Goal: Information Seeking & Learning: Learn about a topic

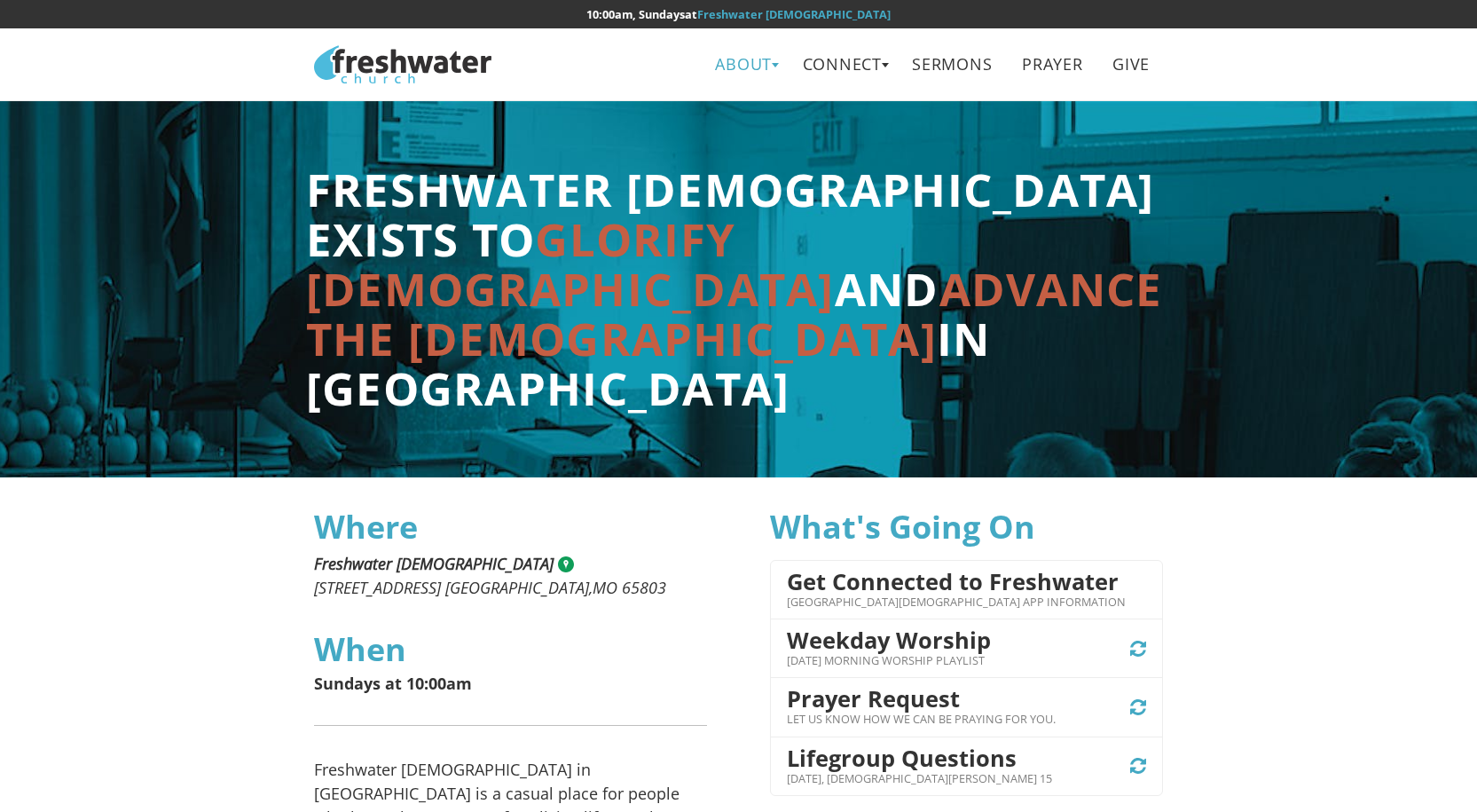
click at [737, 65] on link "About" at bounding box center [743, 65] width 83 height 40
click at [735, 134] on link "Leadership" at bounding box center [750, 141] width 140 height 37
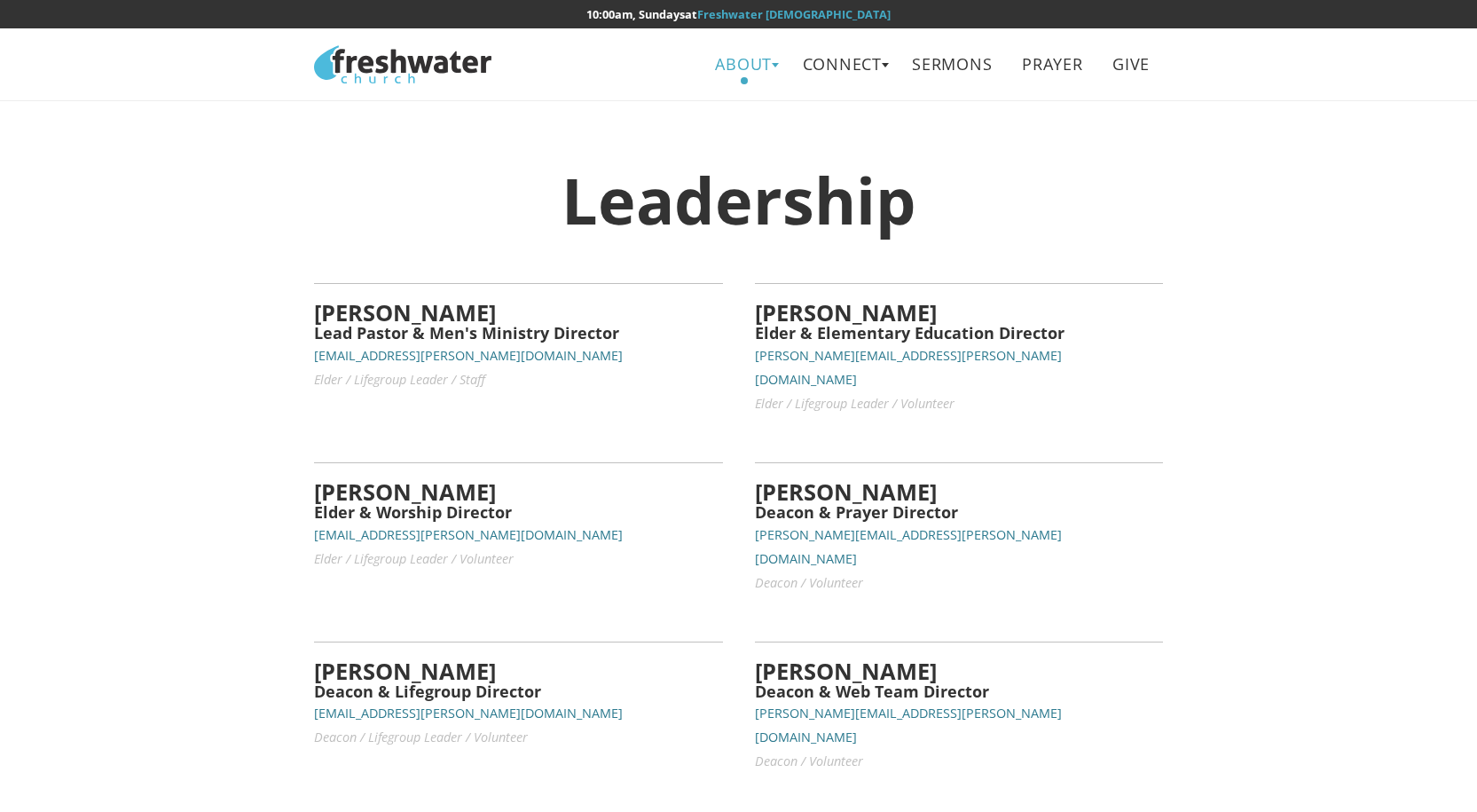
click at [738, 62] on link "About" at bounding box center [743, 65] width 83 height 40
click at [812, 64] on link "Connect" at bounding box center [842, 65] width 106 height 40
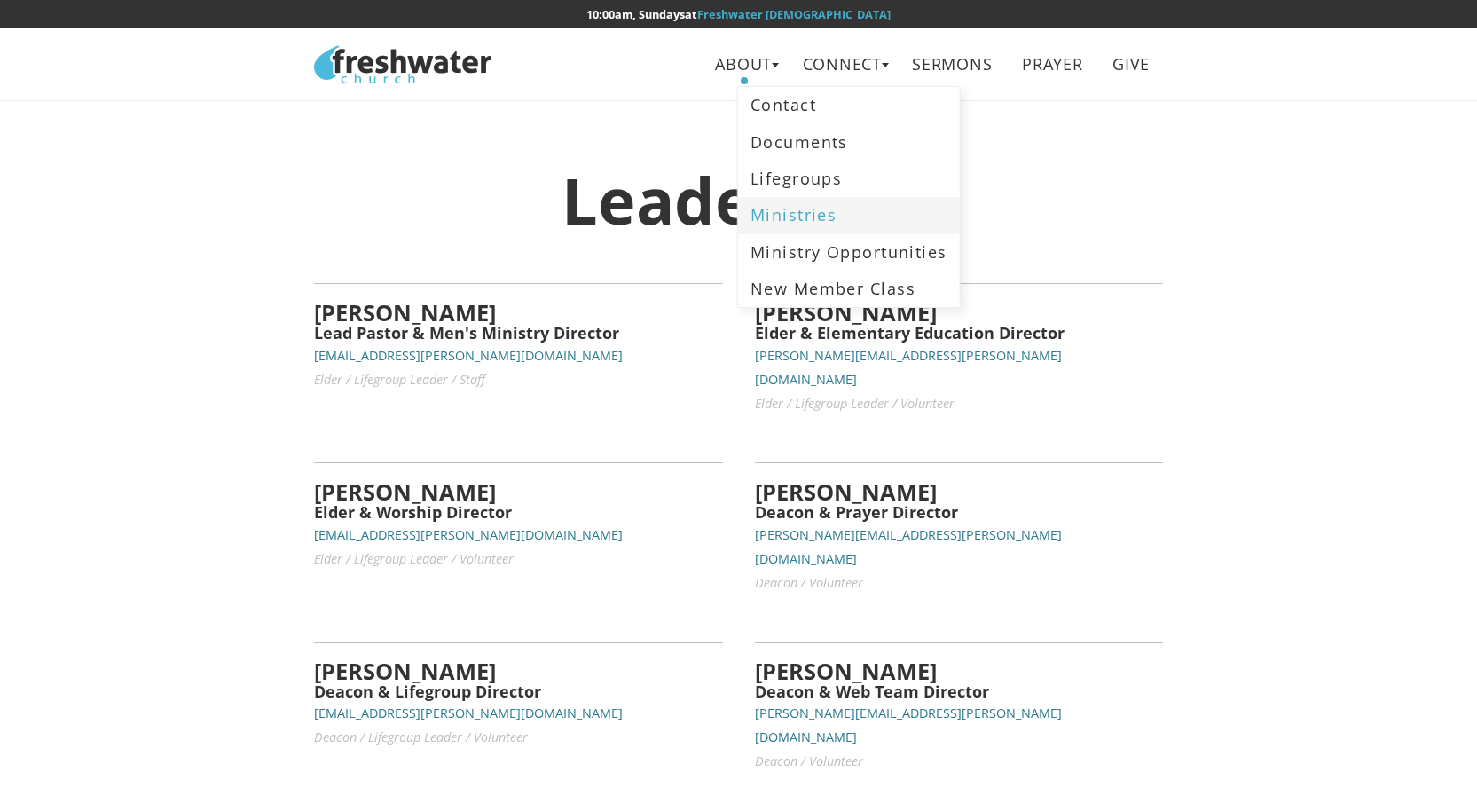
click at [788, 207] on link "Ministries" at bounding box center [849, 215] width 222 height 37
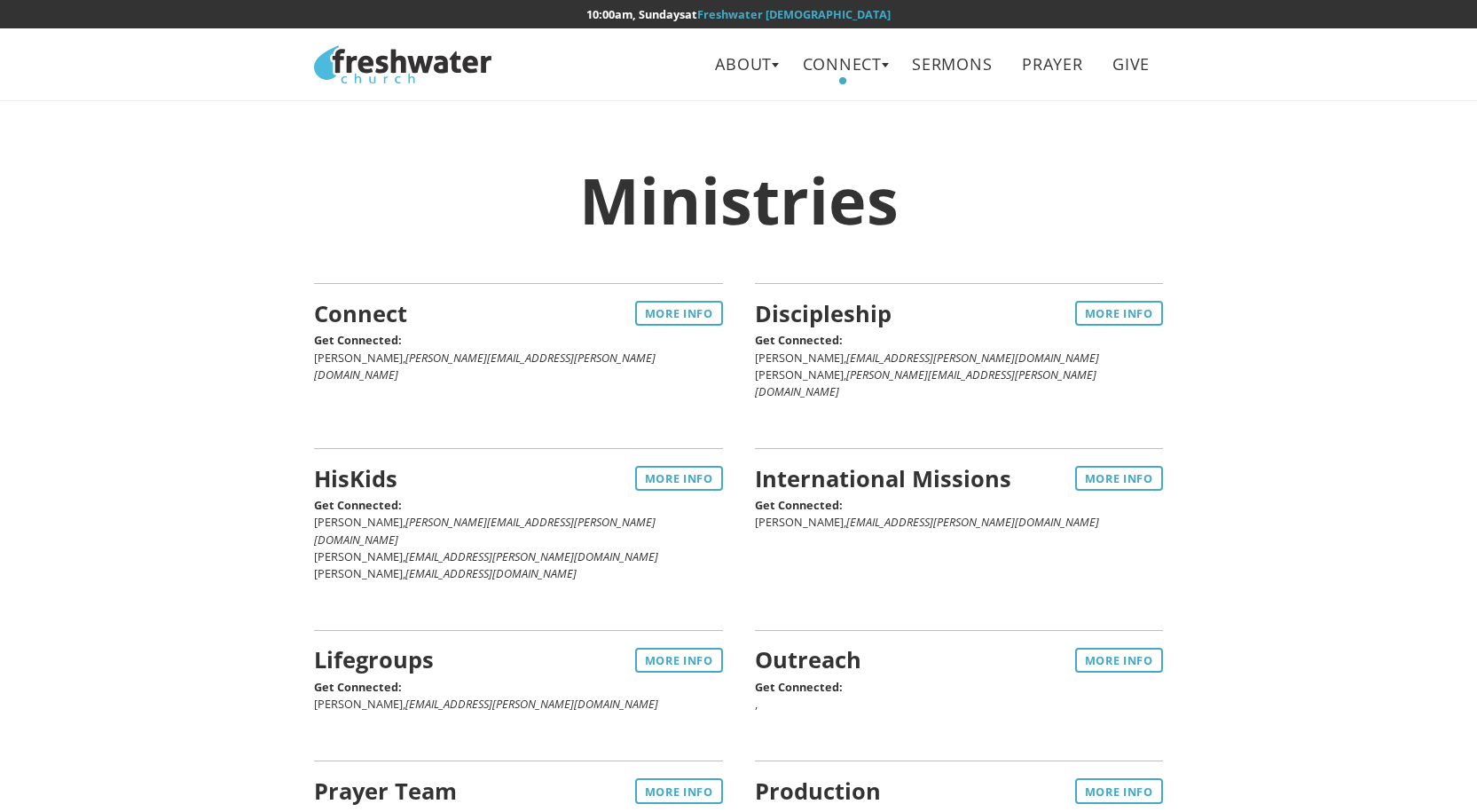
scroll to position [266, 0]
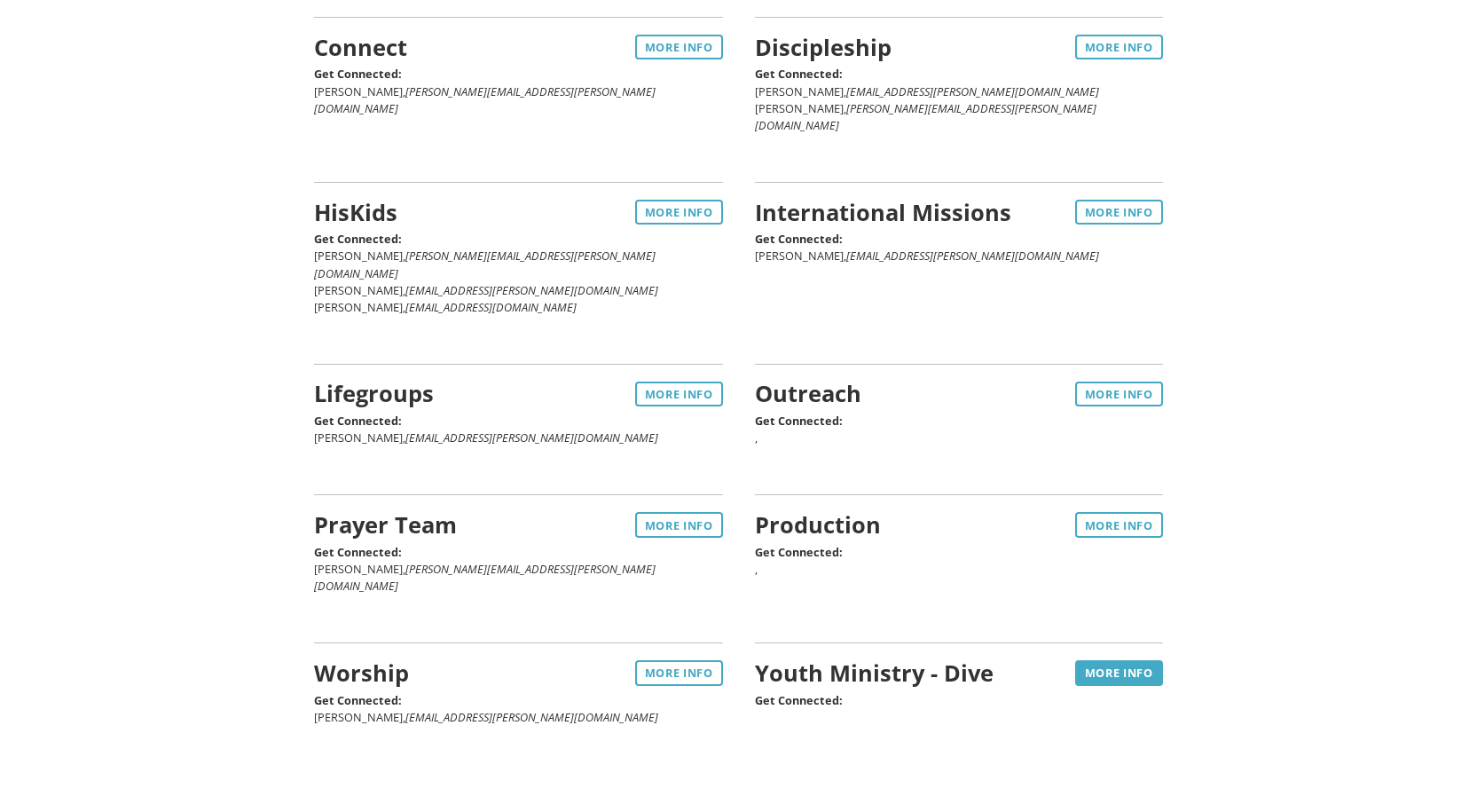
click at [1099, 660] on link "More Info" at bounding box center [1119, 672] width 88 height 25
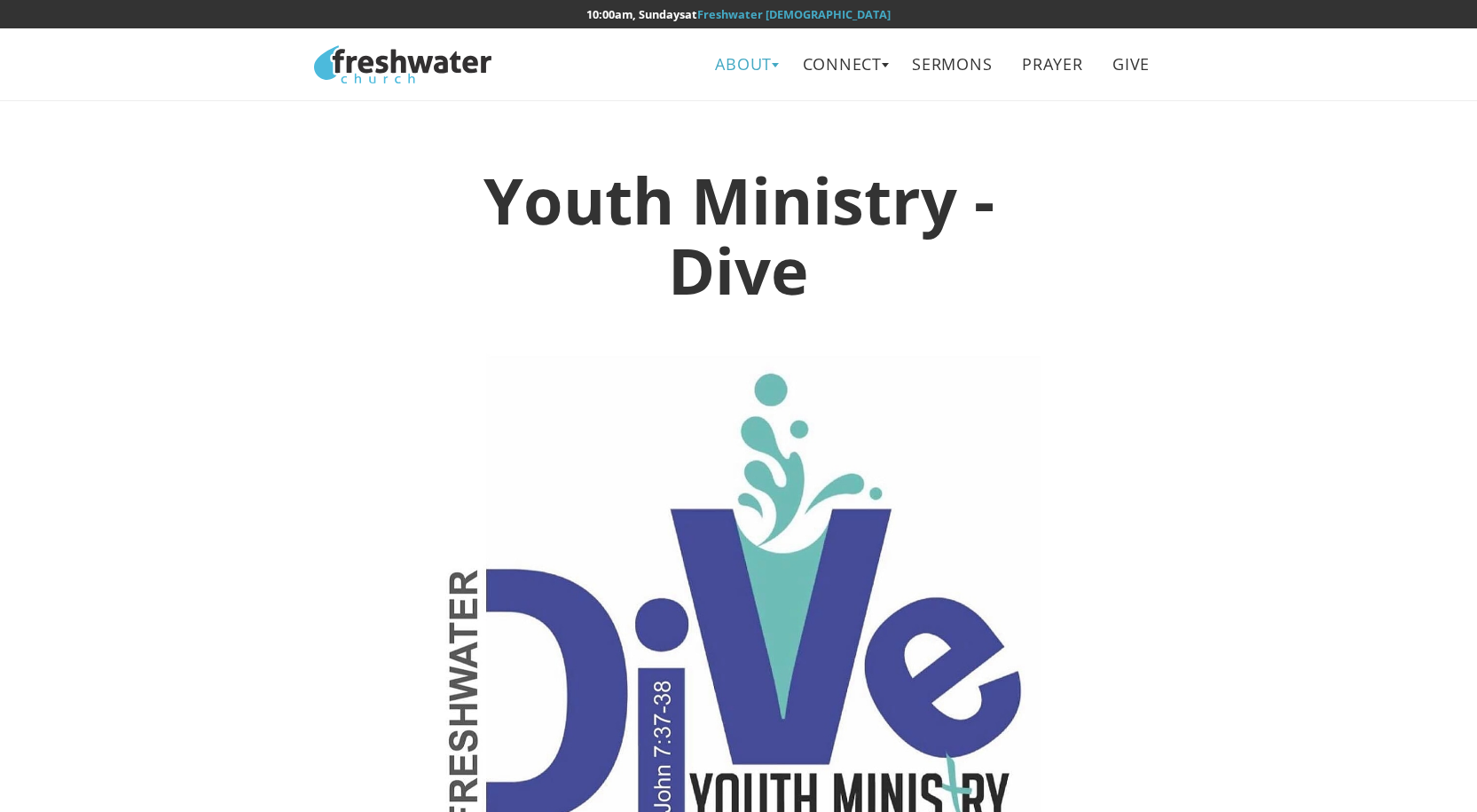
click at [764, 71] on link "About" at bounding box center [743, 65] width 83 height 40
click at [738, 134] on link "Leadership" at bounding box center [750, 141] width 140 height 37
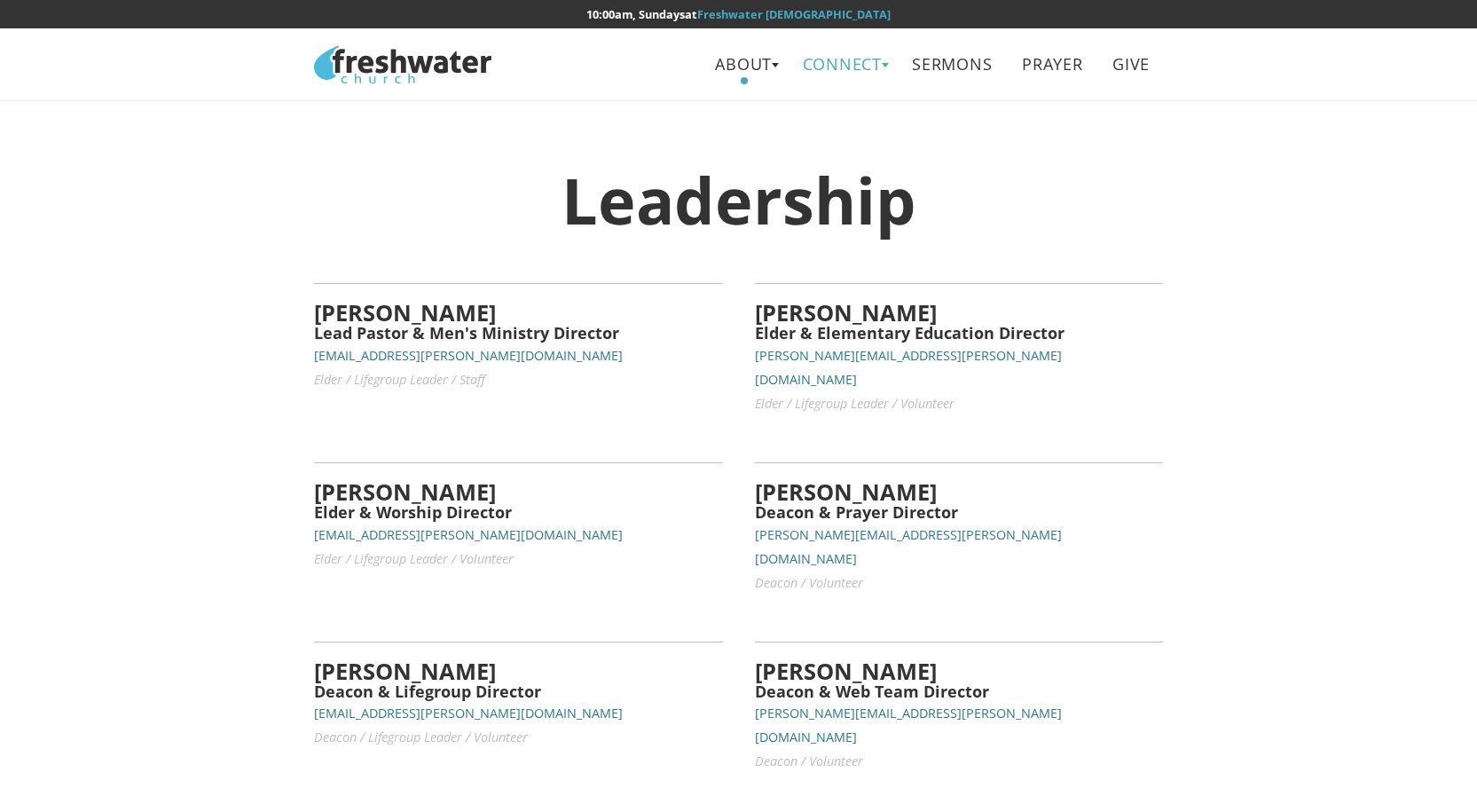
click at [835, 72] on link "Connect" at bounding box center [842, 65] width 106 height 40
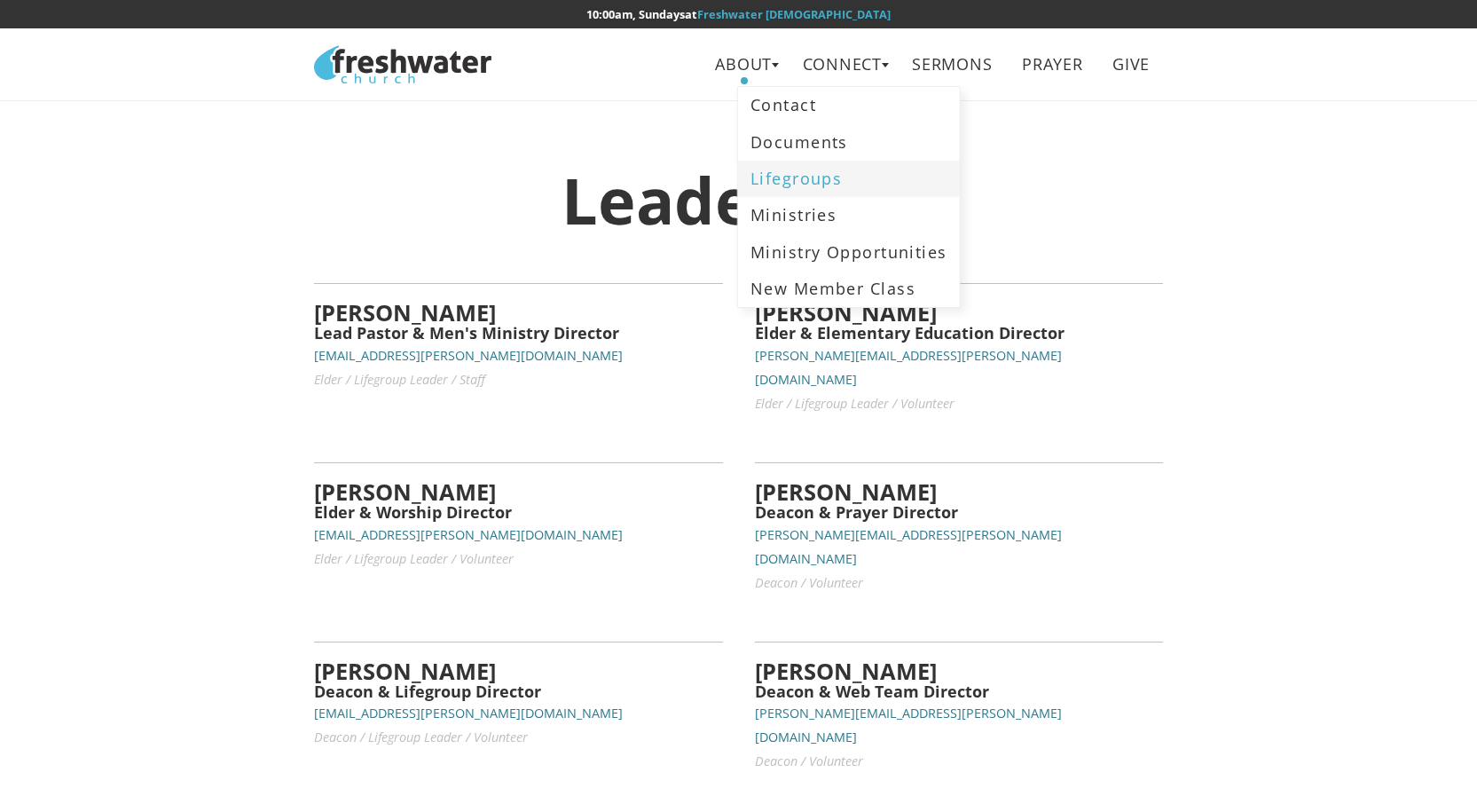
click at [826, 172] on link "Lifegroups" at bounding box center [849, 178] width 222 height 37
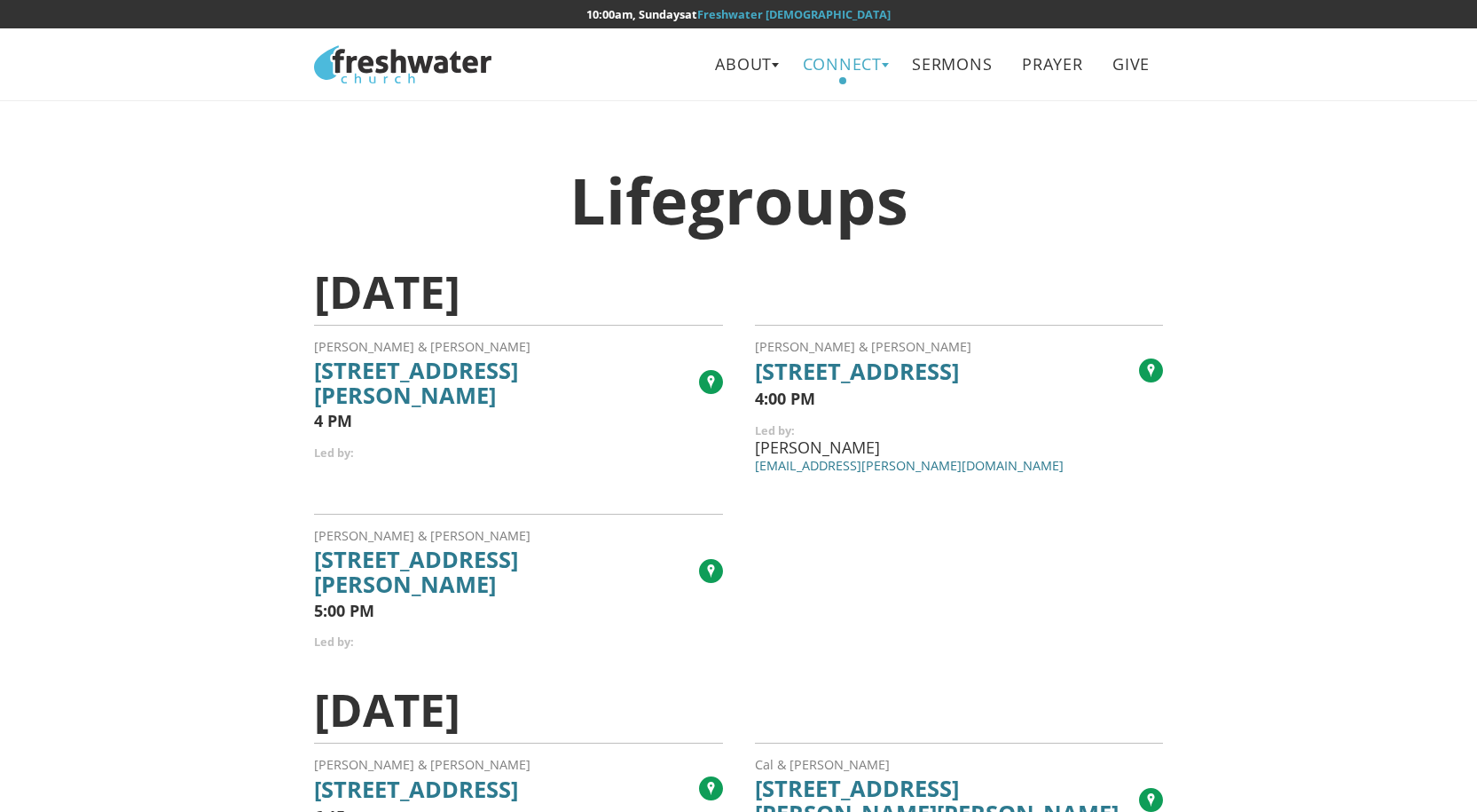
click at [857, 67] on link "Connect" at bounding box center [842, 65] width 106 height 40
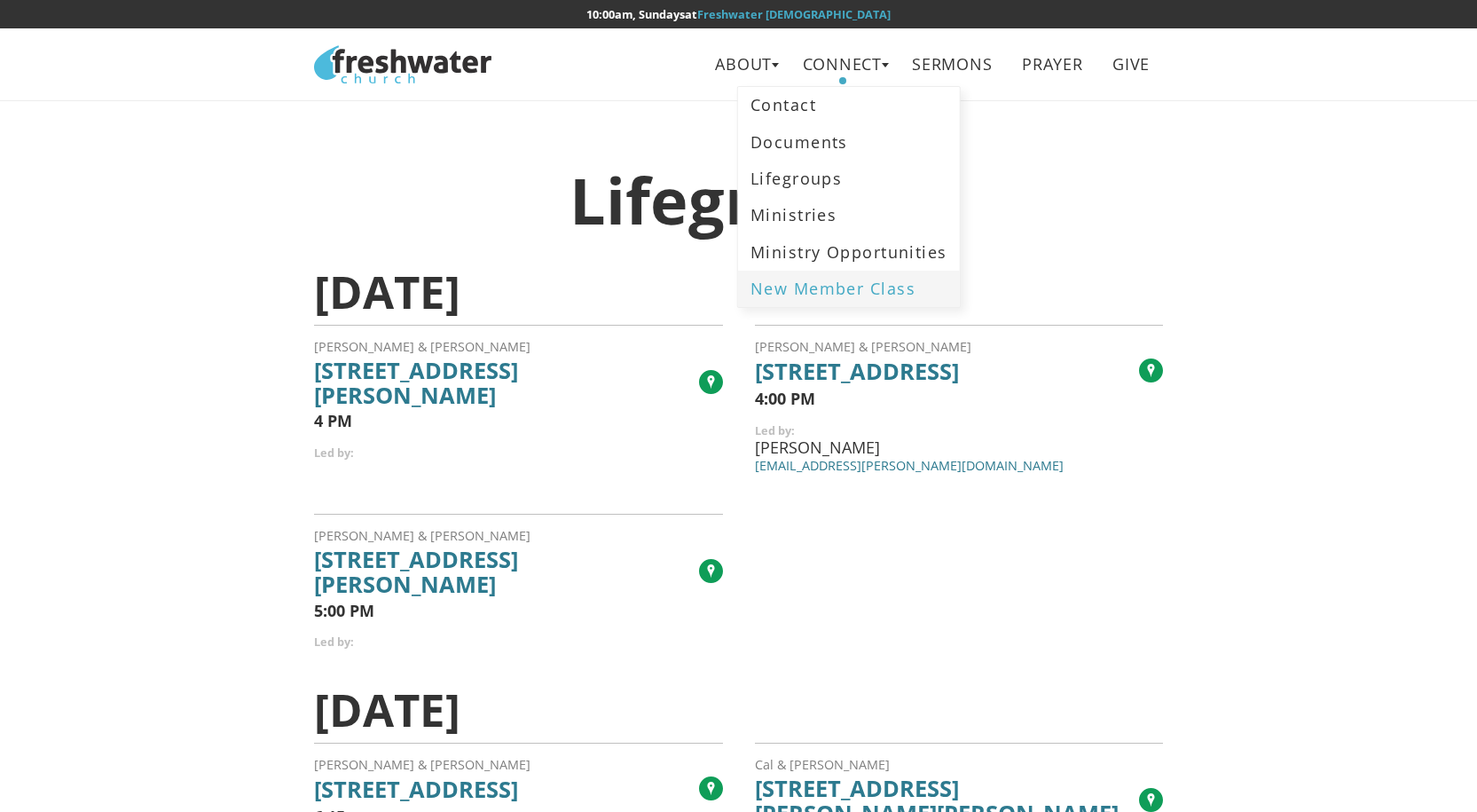
click at [804, 283] on link "New Member Class" at bounding box center [849, 289] width 222 height 37
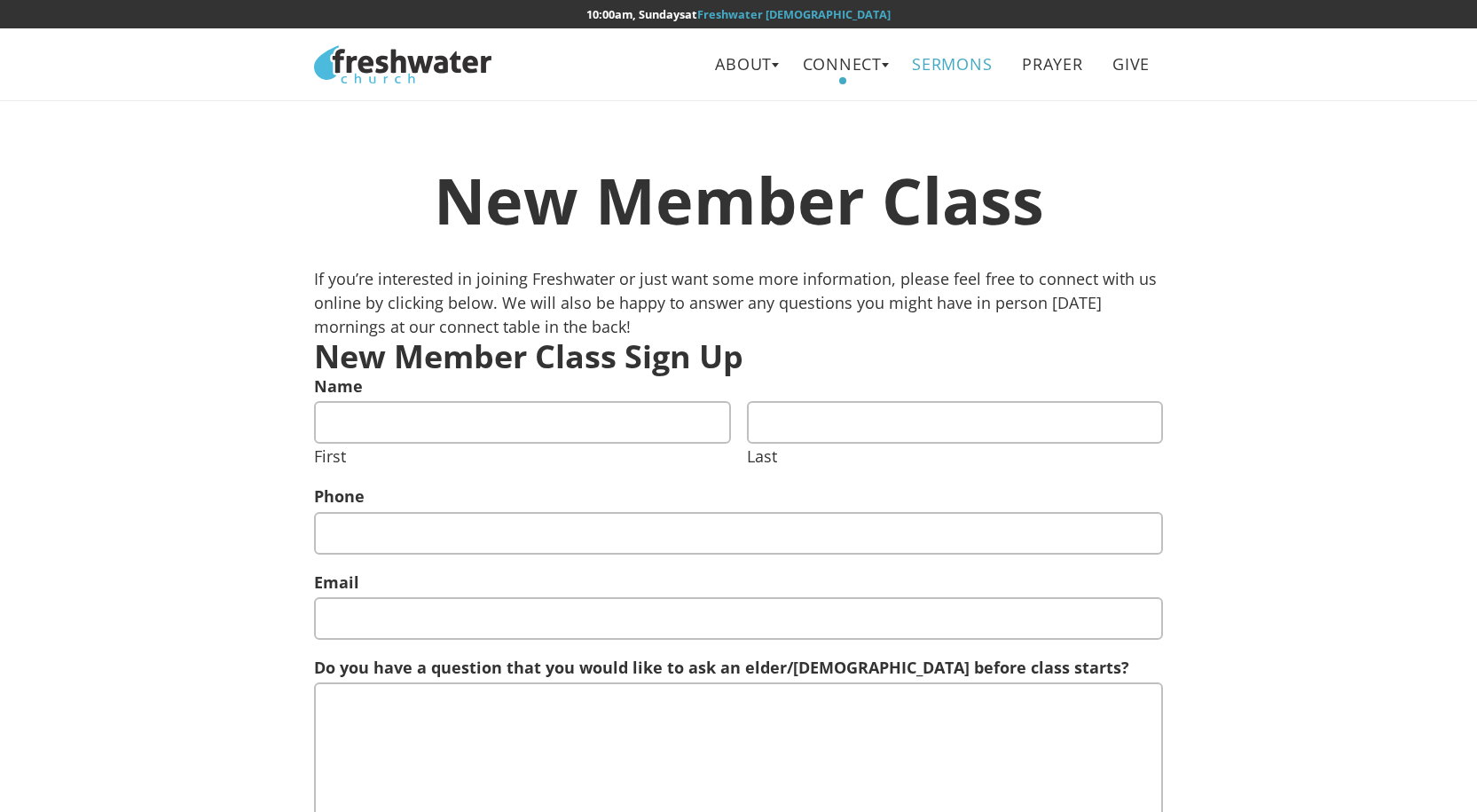
click at [950, 66] on link "Sermons" at bounding box center [952, 65] width 106 height 40
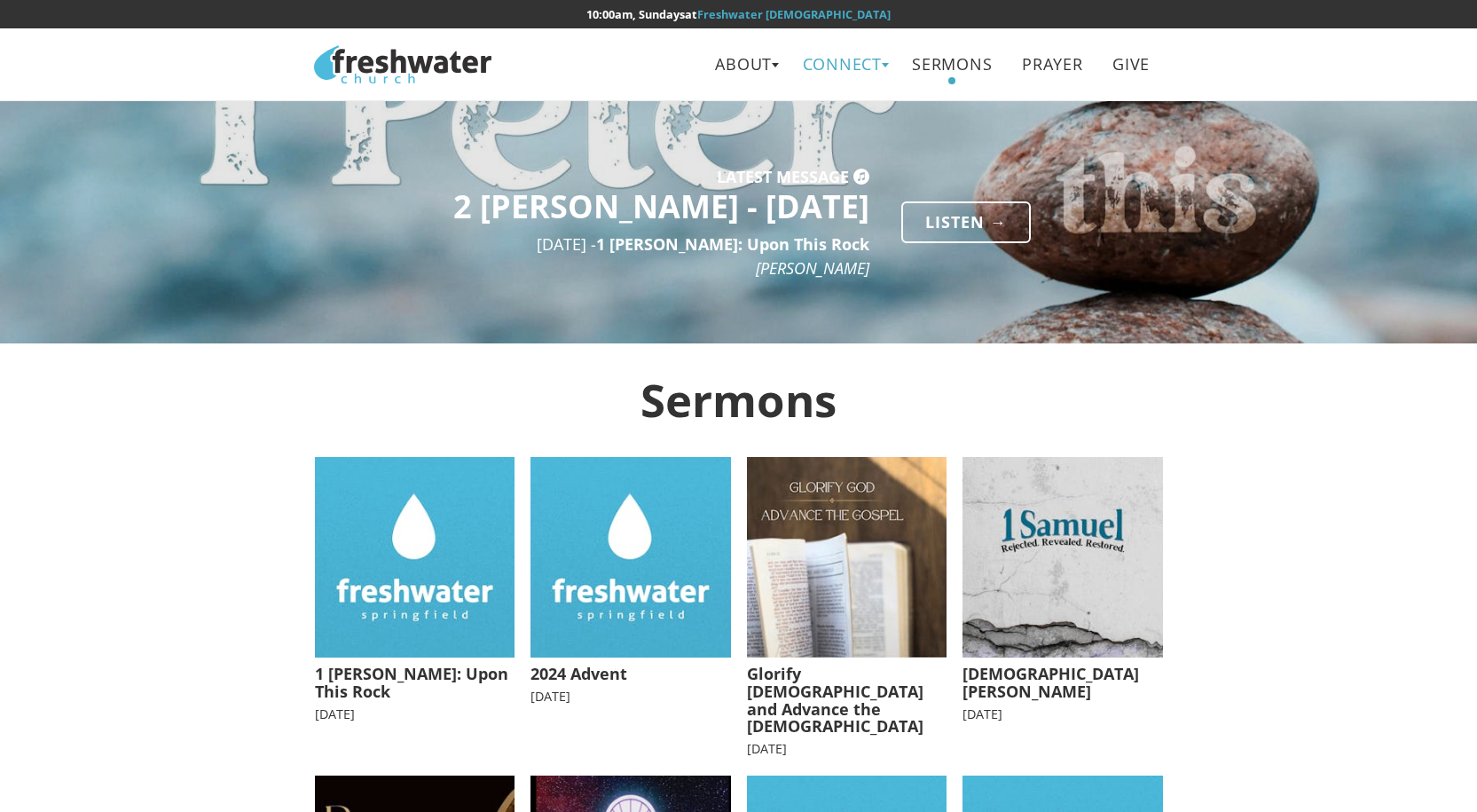
click at [845, 68] on link "Connect" at bounding box center [842, 65] width 106 height 40
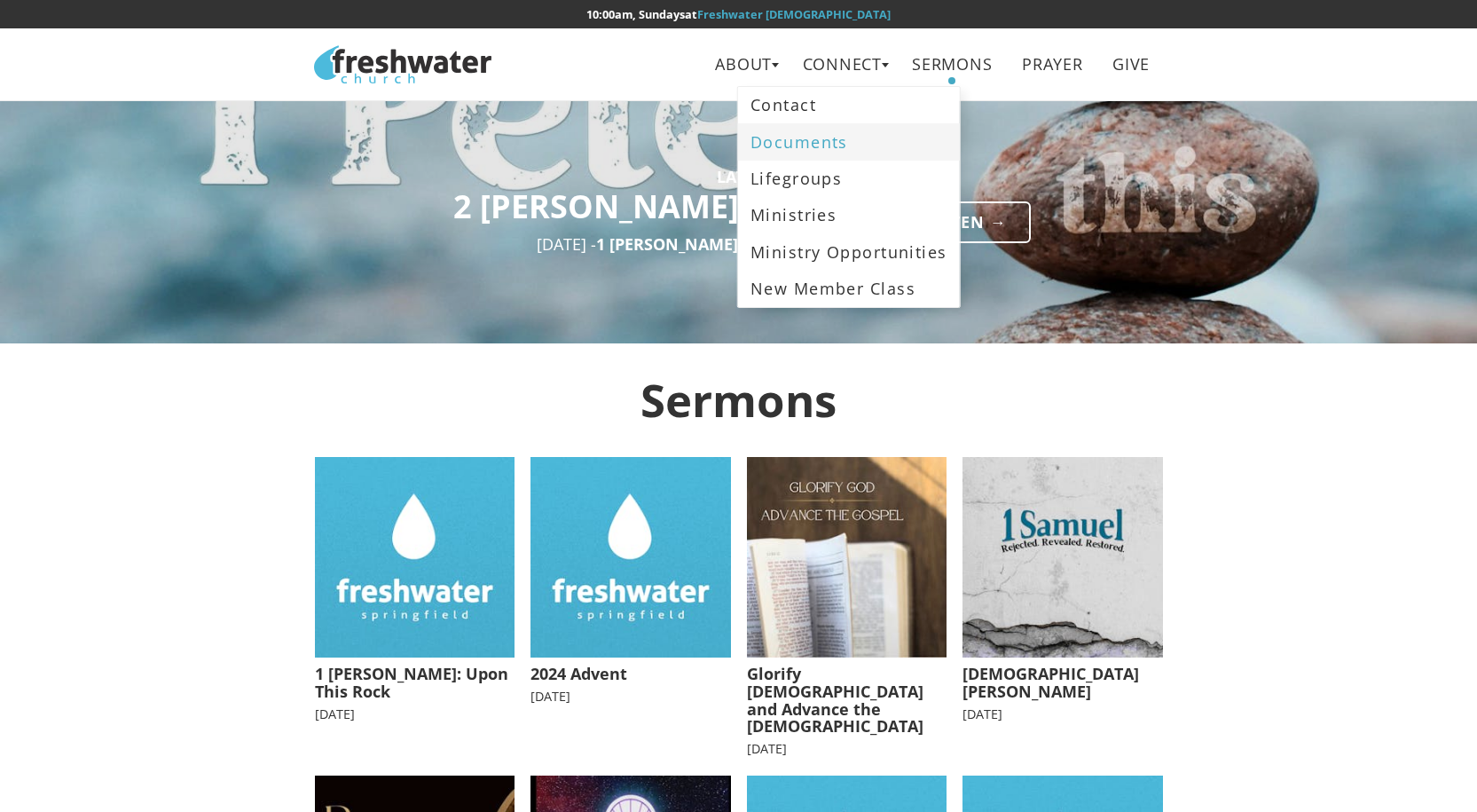
click at [783, 145] on link "Documents" at bounding box center [849, 141] width 222 height 37
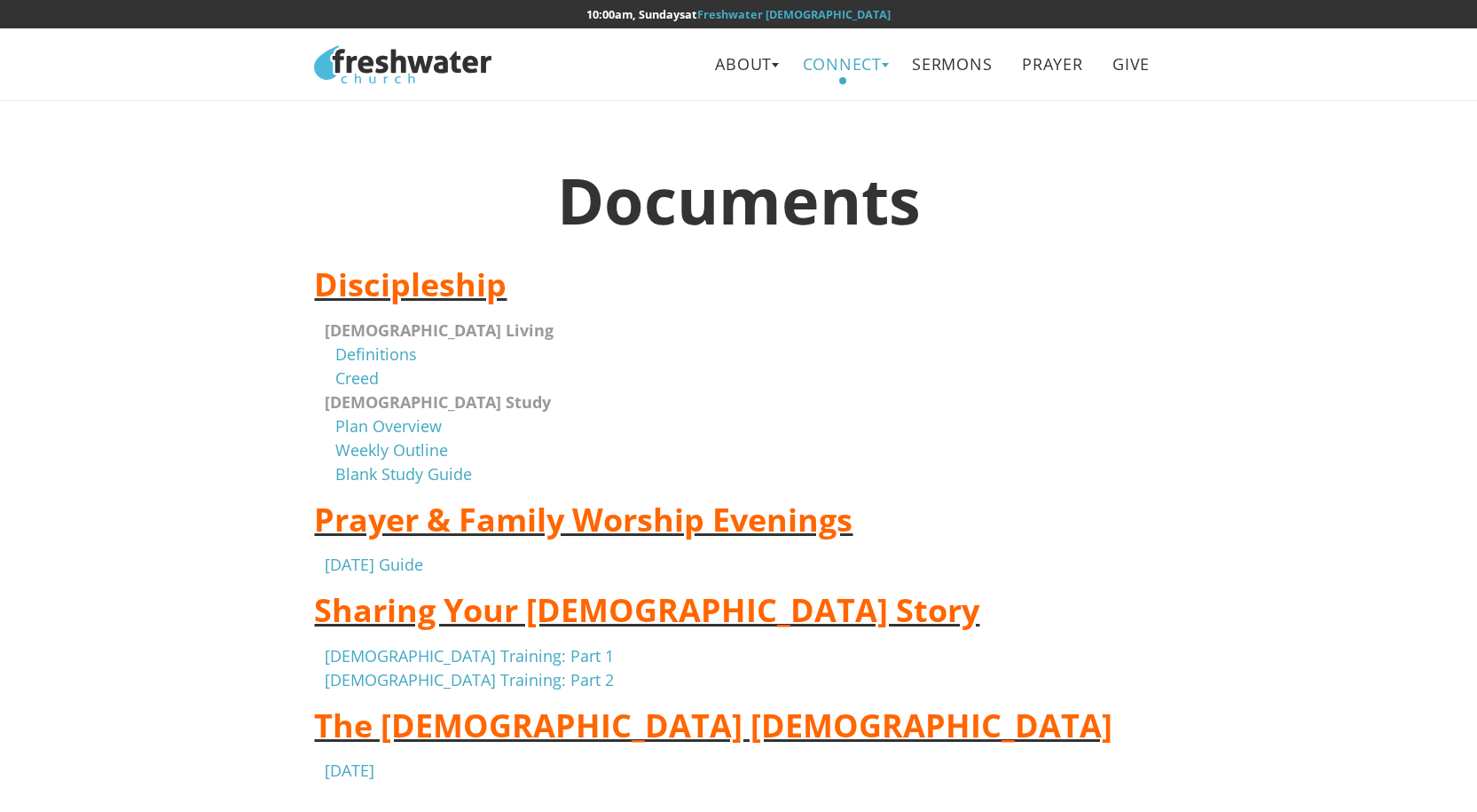
click at [855, 73] on link "Connect" at bounding box center [842, 65] width 106 height 40
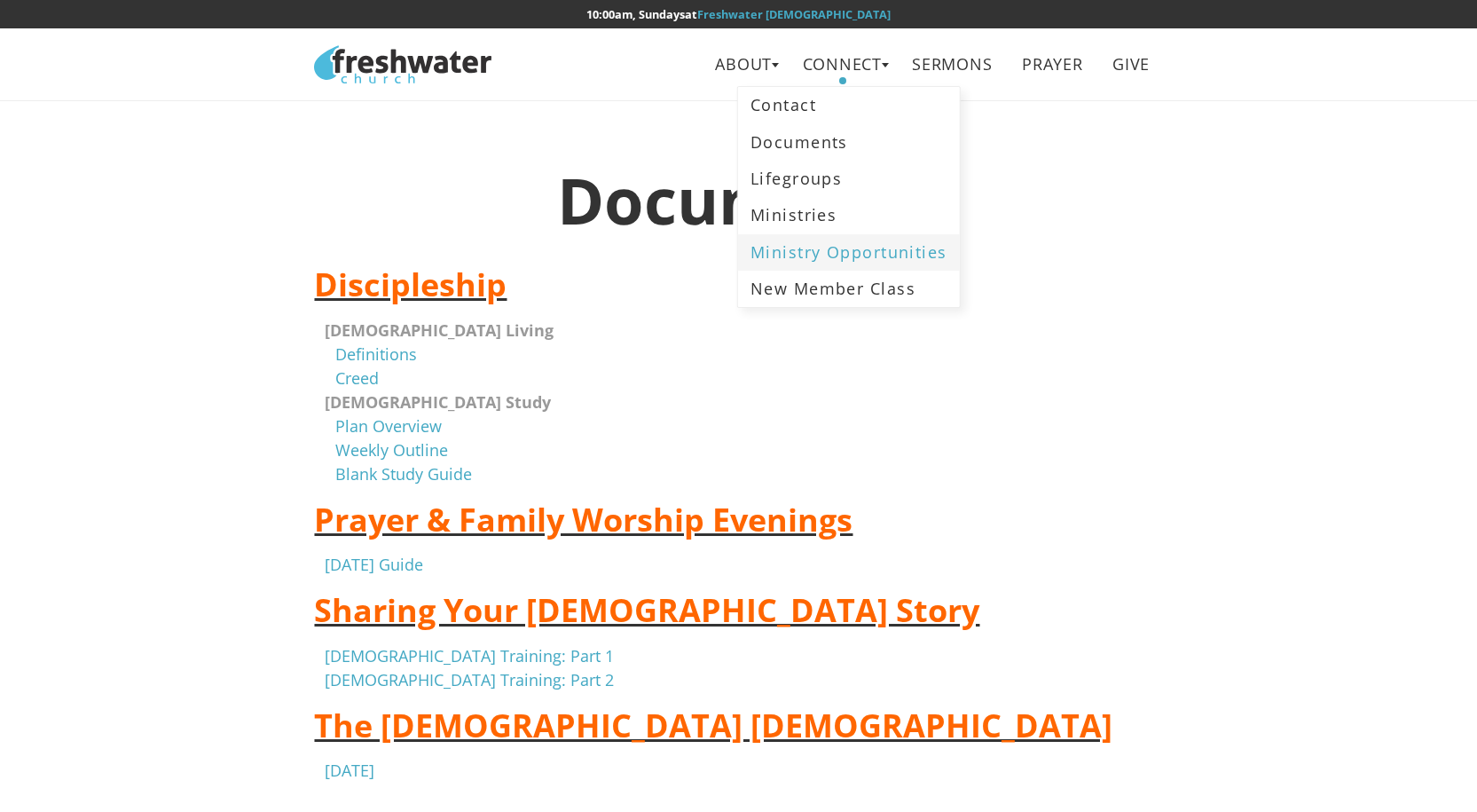
click at [787, 257] on link "Ministry Opportunities" at bounding box center [849, 252] width 222 height 37
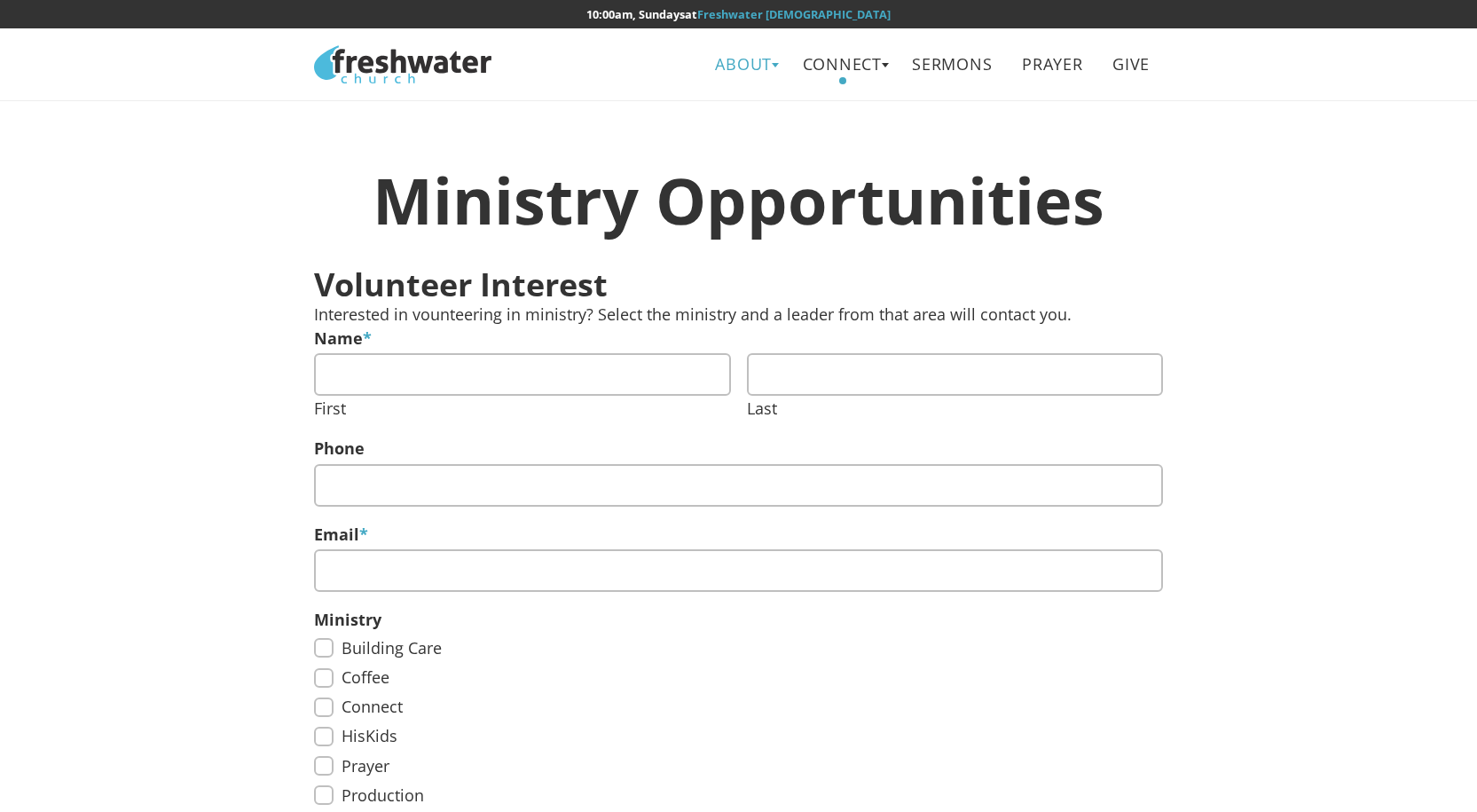
click at [721, 58] on link "About" at bounding box center [743, 65] width 83 height 40
click at [605, 86] on ul "About Beliefs Leadership Connect Contact Documents Lifegroups Ministries Minist…" at bounding box center [835, 65] width 671 height 56
click at [793, 12] on link "Freshwater [DEMOGRAPHIC_DATA]" at bounding box center [794, 14] width 193 height 16
